Goal: Information Seeking & Learning: Learn about a topic

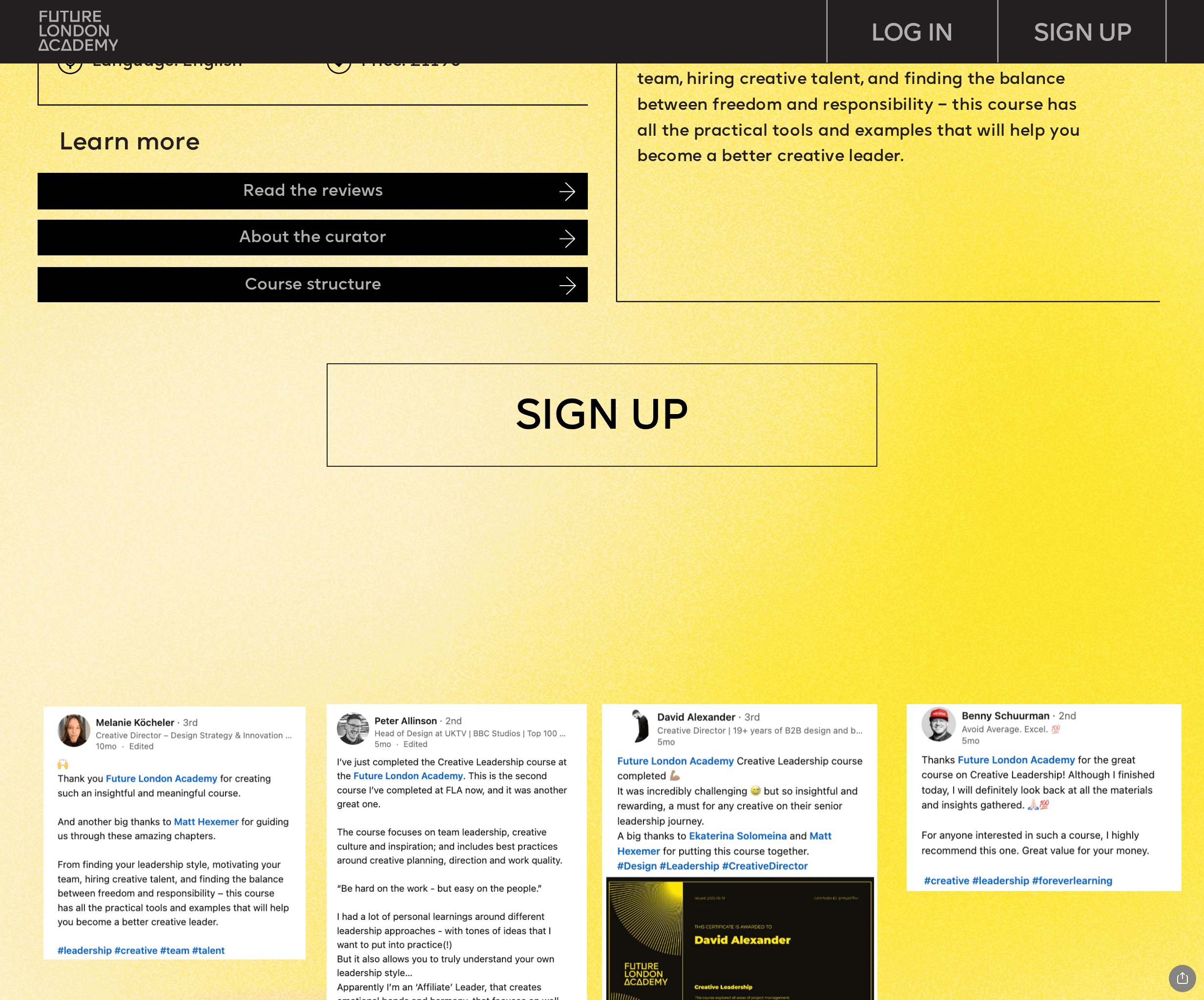
scroll to position [901, 0]
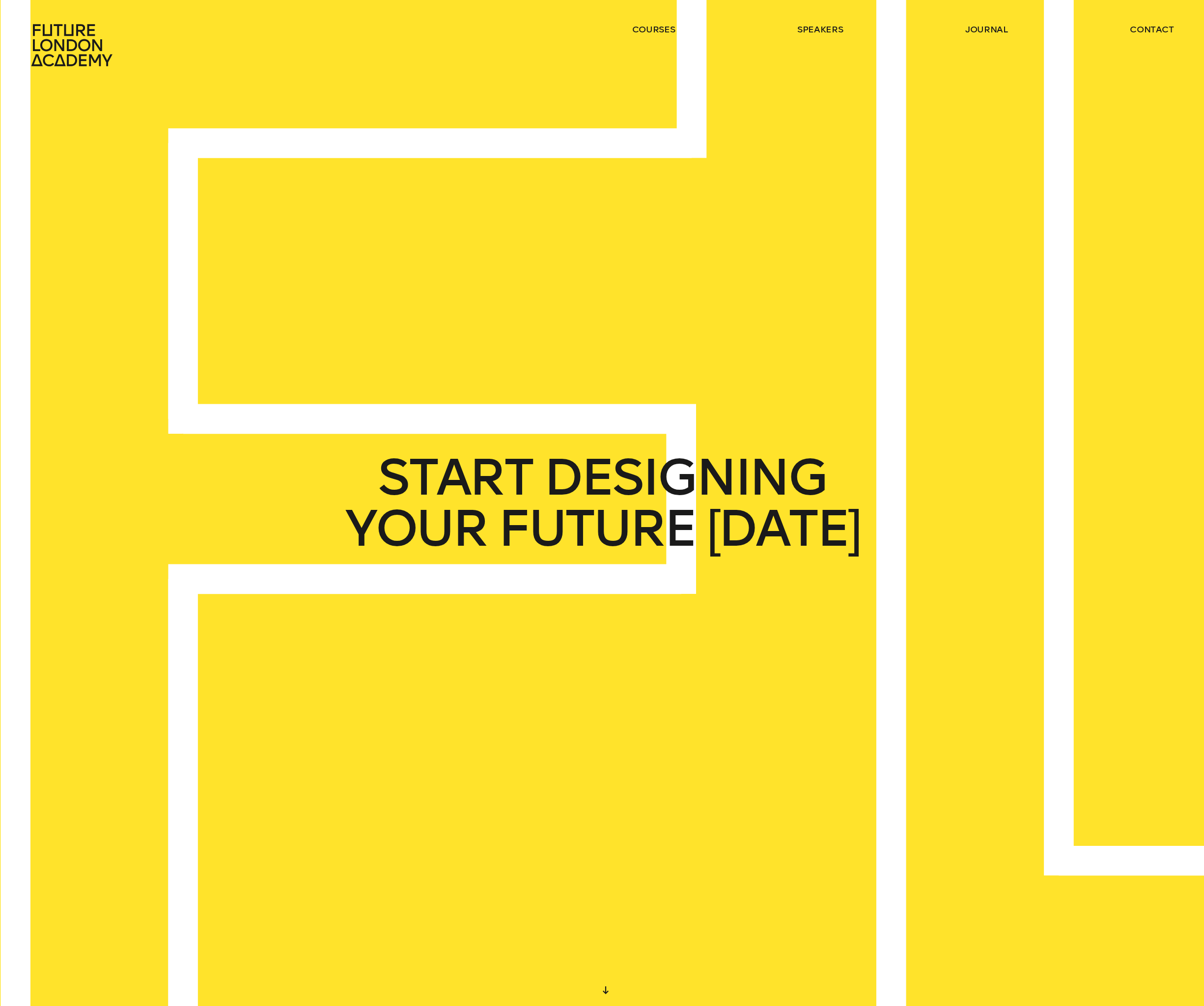
scroll to position [6, 0]
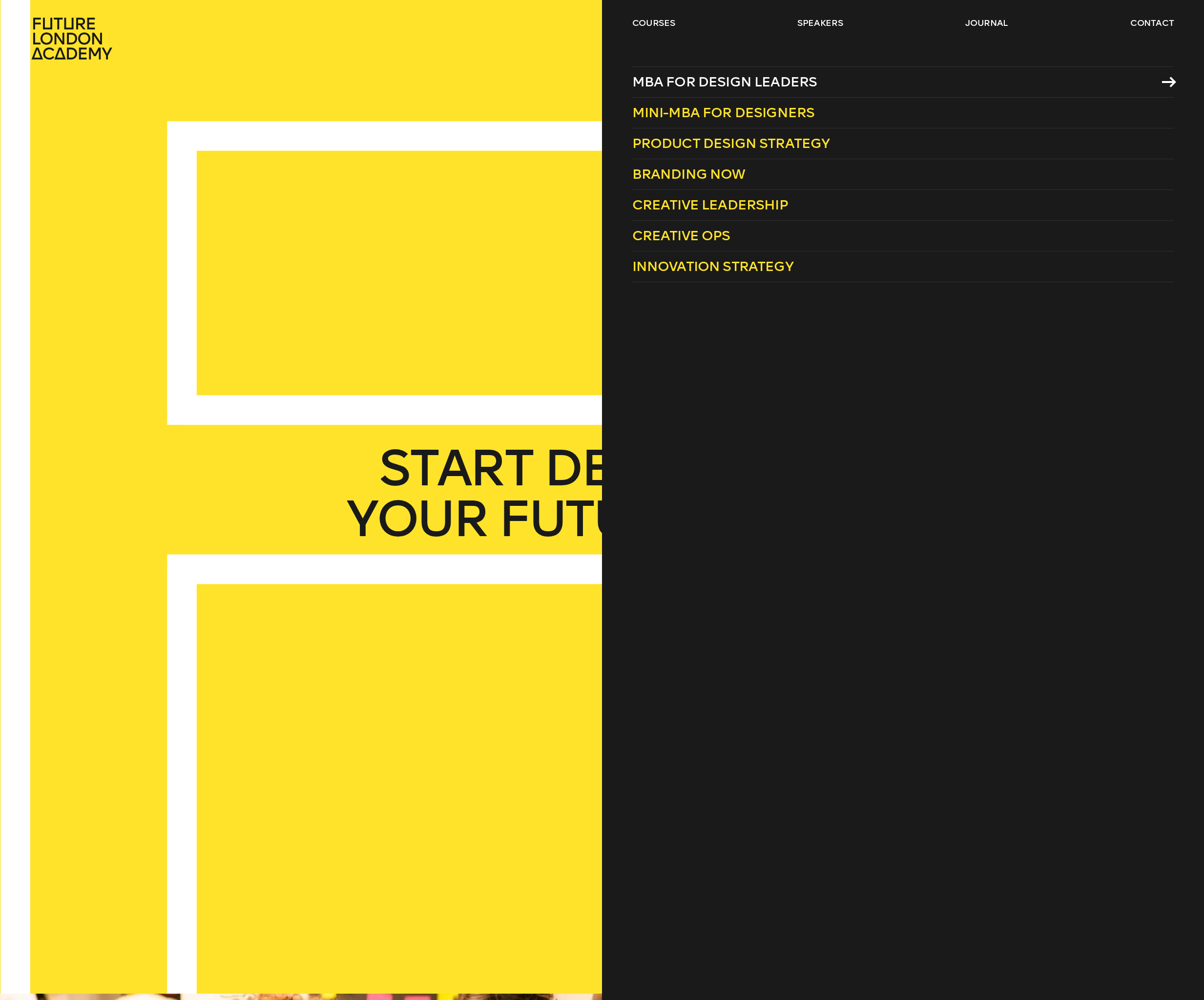
click at [768, 89] on span "MBA for Design Leaders" at bounding box center [724, 81] width 185 height 16
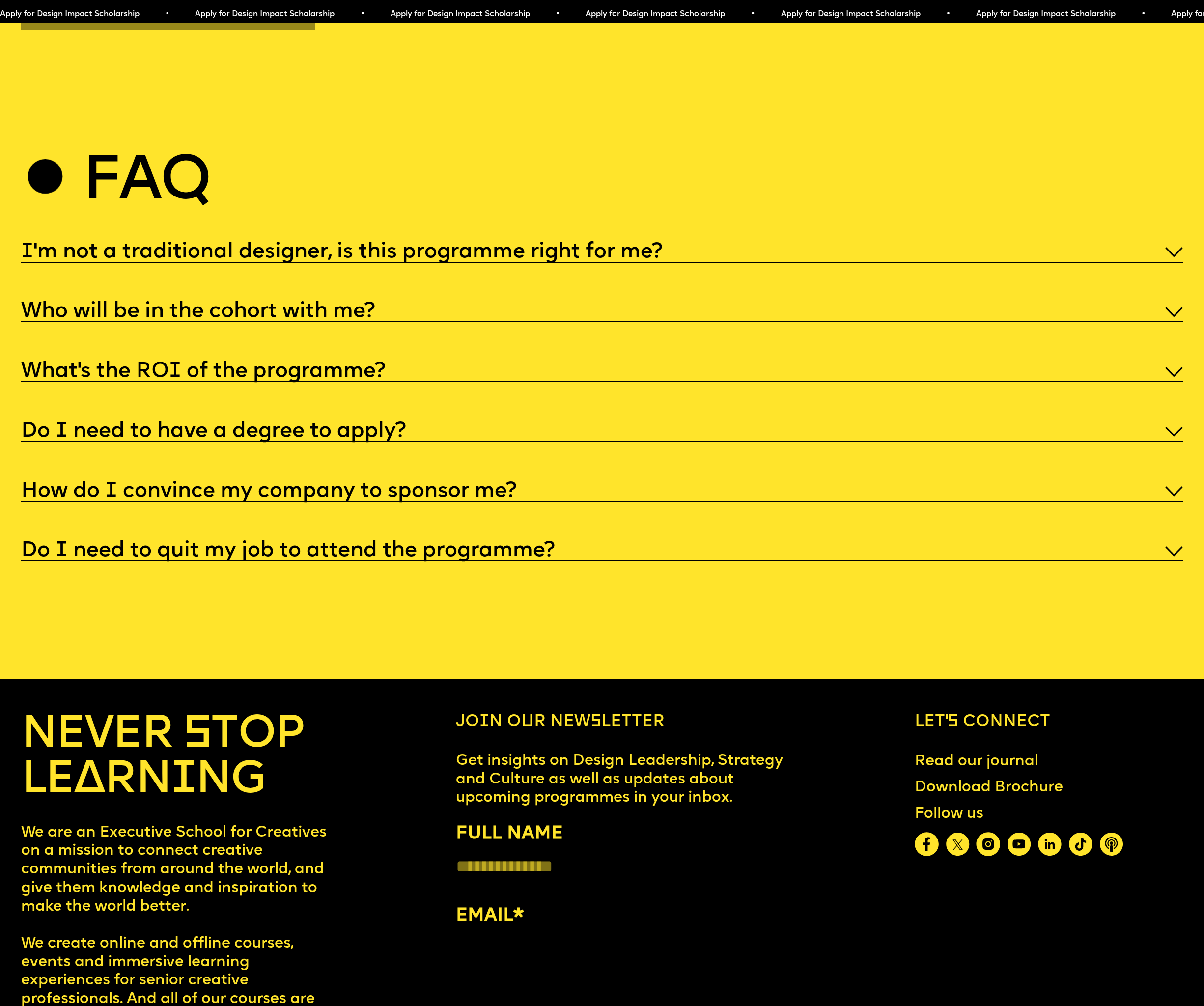
scroll to position [6392, 0]
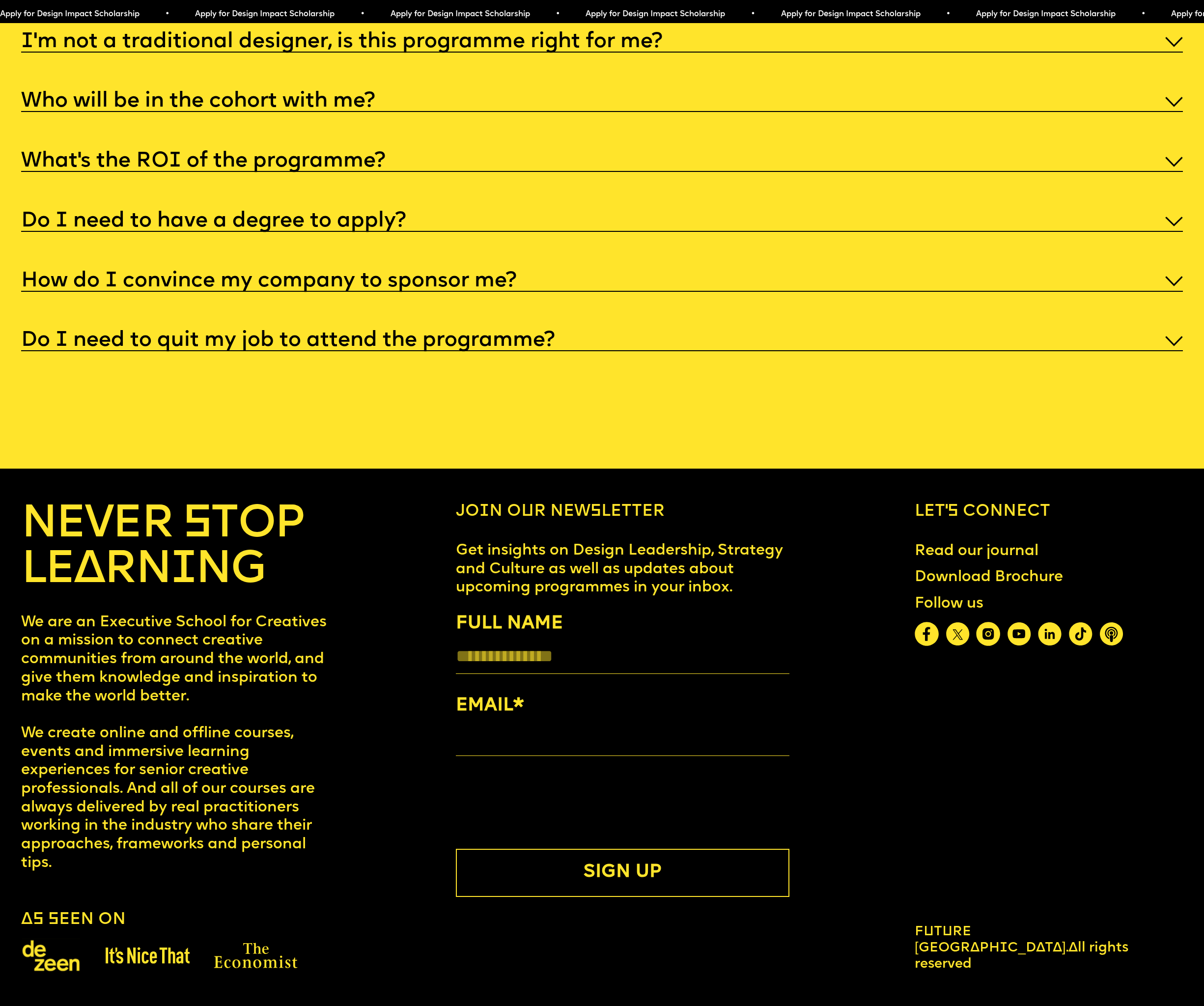
click at [498, 336] on h5 "Do I need to quit my job to attend the programme?" at bounding box center [287, 341] width 534 height 10
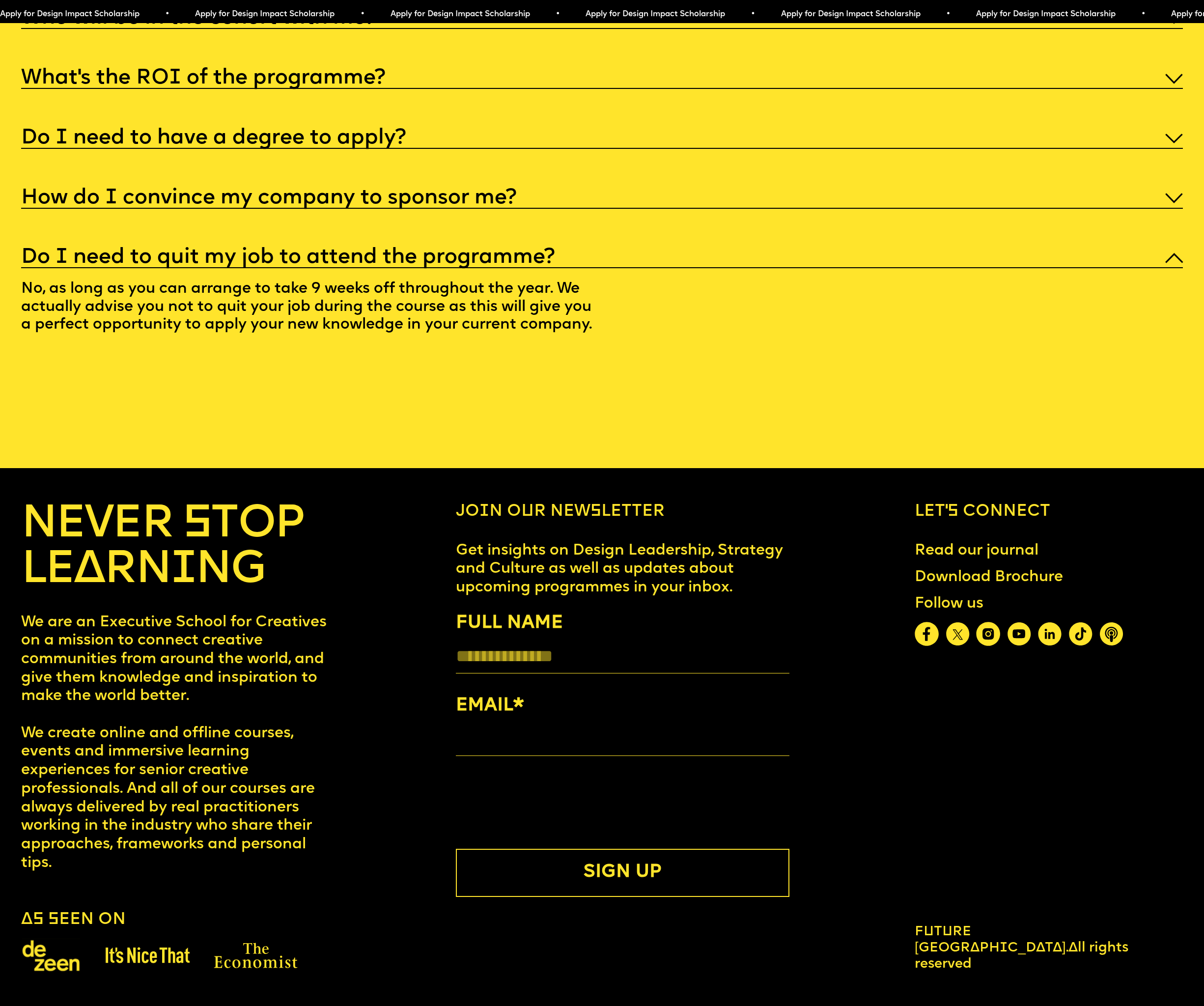
click at [347, 197] on h5 "How do I convince my company to sponsor me?" at bounding box center [269, 198] width 495 height 10
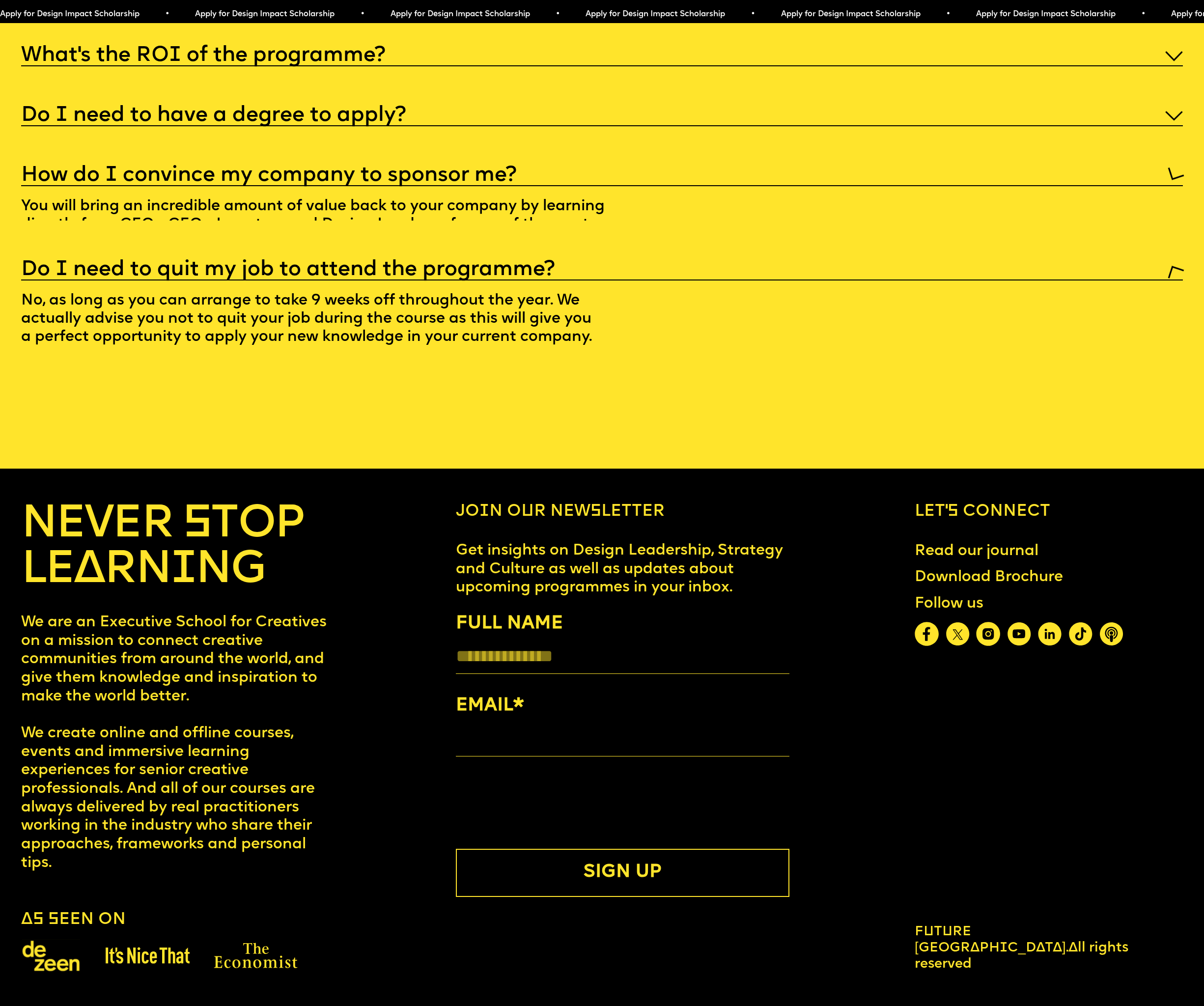
scroll to position [6483, 0]
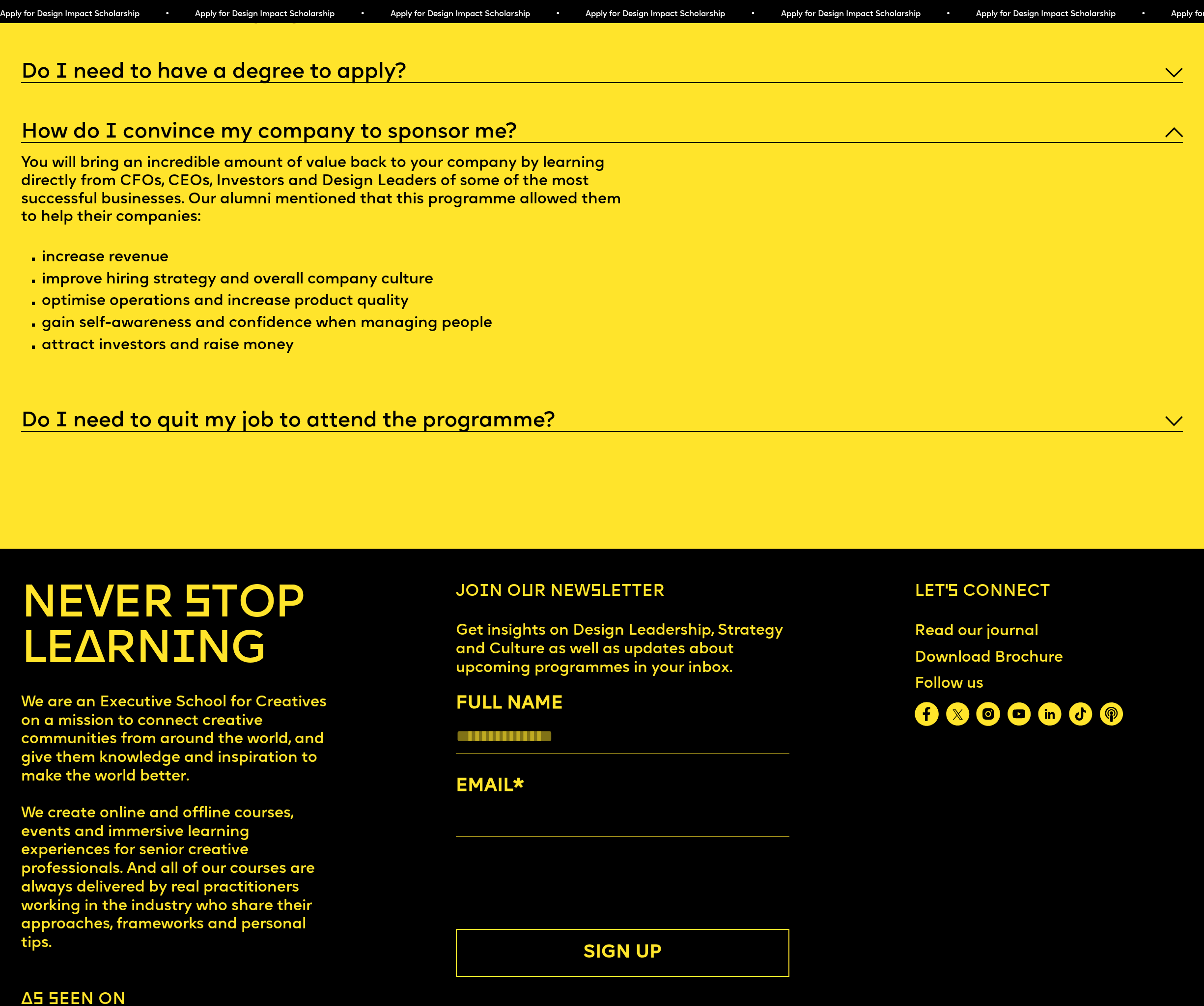
click at [324, 78] on h5 "Do I need to have a degree to apply?" at bounding box center [213, 72] width 385 height 10
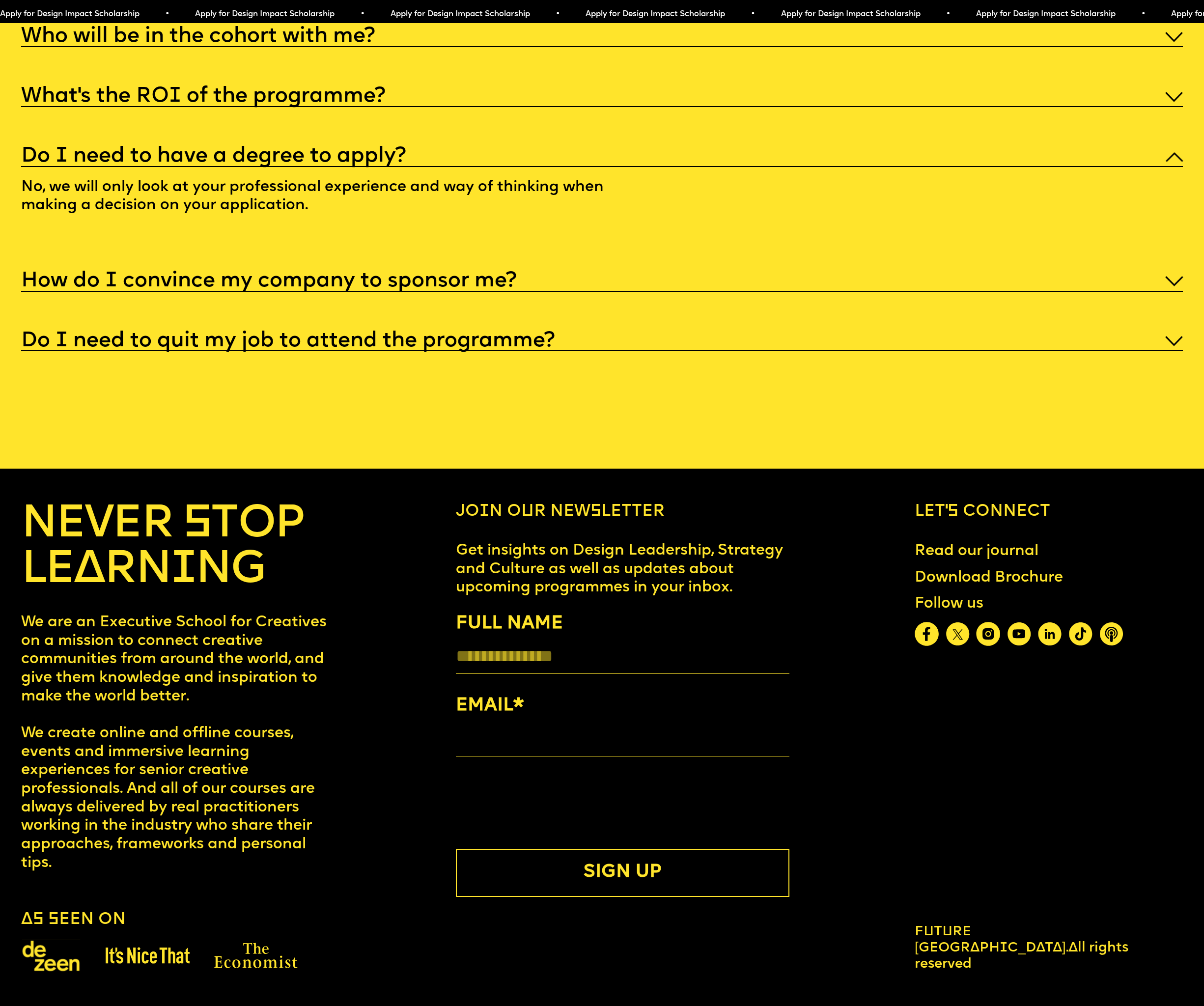
click at [347, 92] on h5 "What’s the ROI of the programme?" at bounding box center [203, 97] width 364 height 10
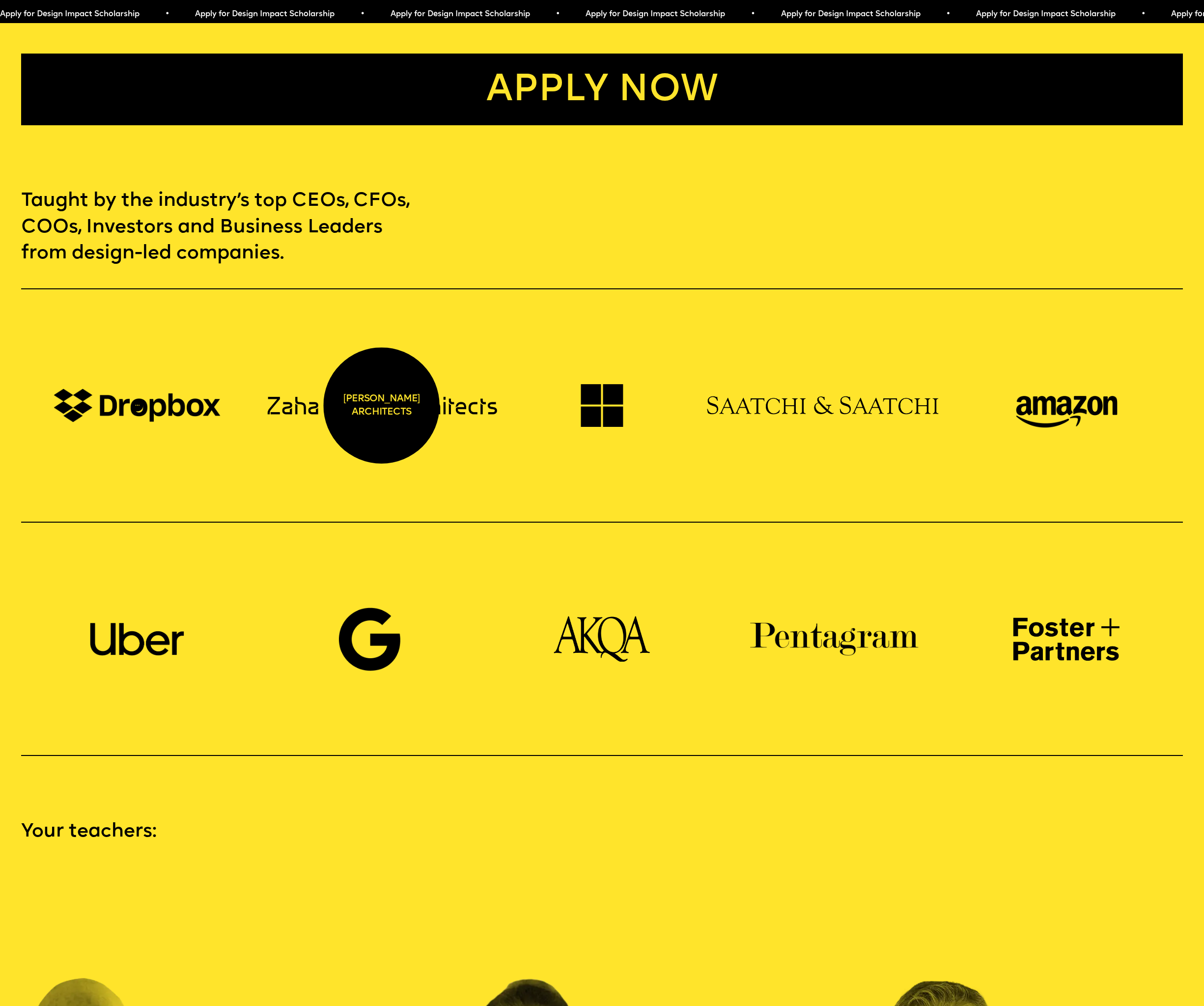
scroll to position [0, 0]
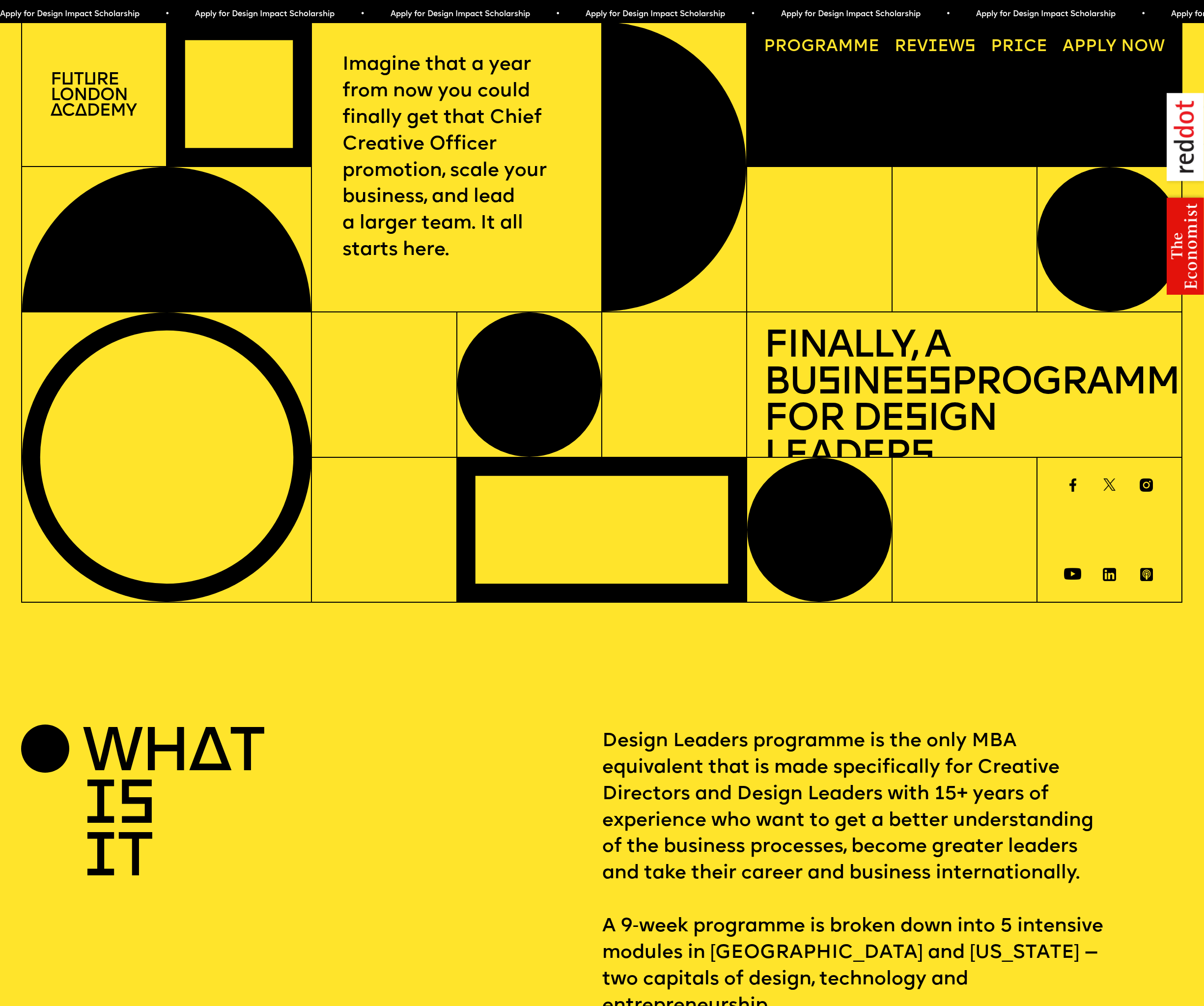
click at [1009, 52] on link "Price" at bounding box center [1019, 47] width 73 height 34
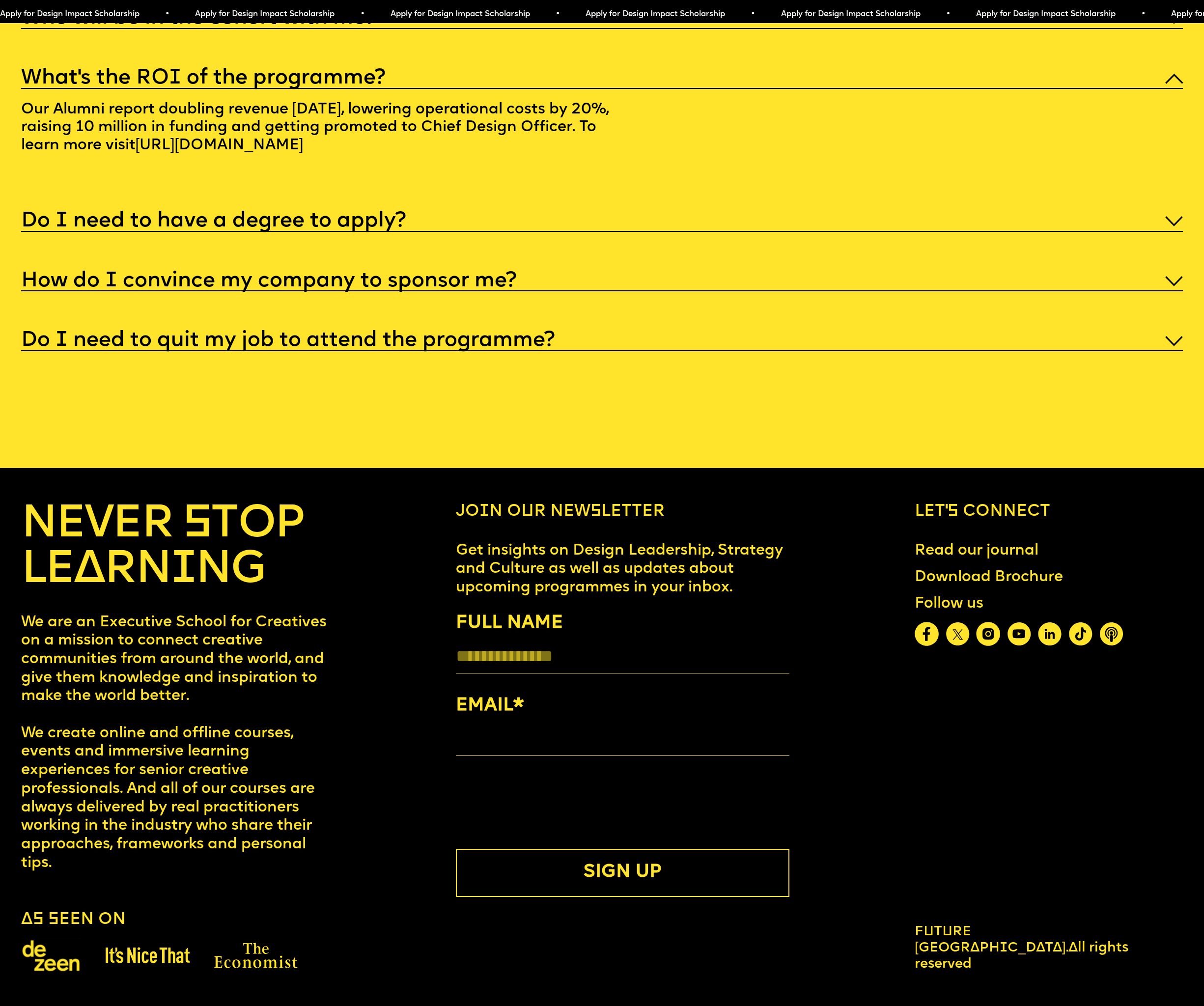
scroll to position [6475, 0]
